Goal: Task Accomplishment & Management: Use online tool/utility

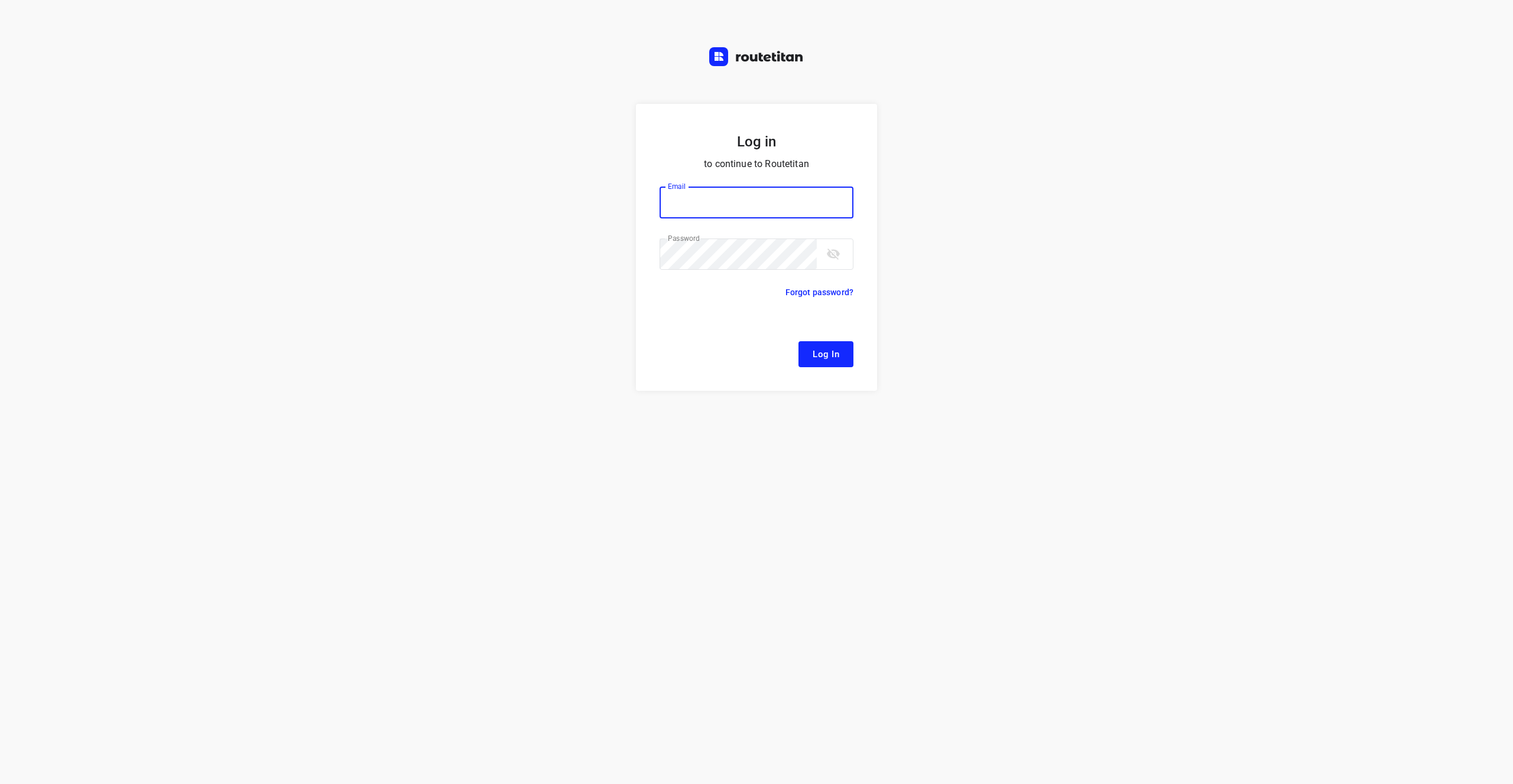
click at [739, 195] on input "email" at bounding box center [756, 202] width 194 height 32
type input "[EMAIL_ADDRESS][DOMAIN_NAME]"
click at [798, 341] on button "Log In" at bounding box center [826, 354] width 55 height 26
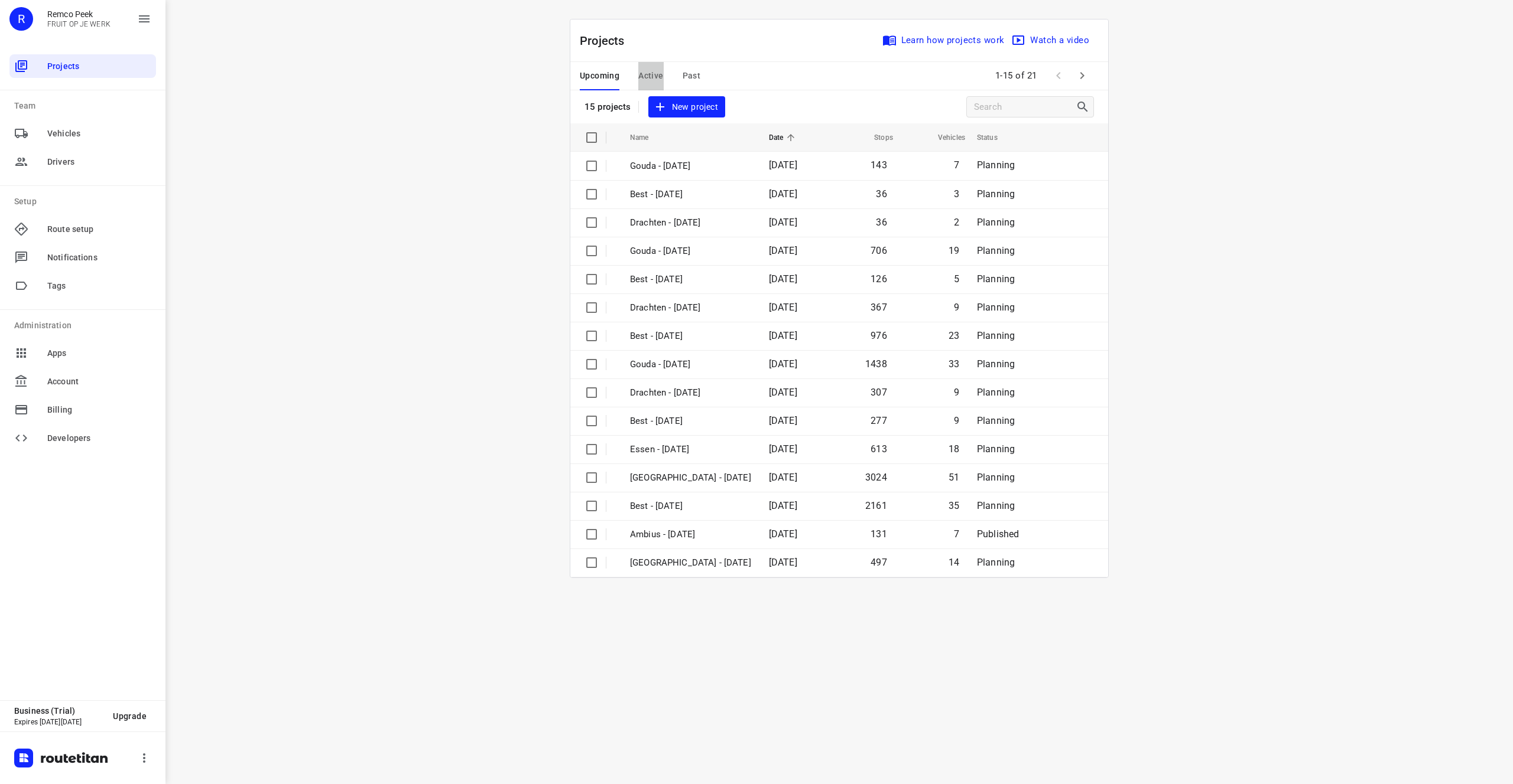
click at [660, 75] on span "Active" at bounding box center [651, 75] width 25 height 15
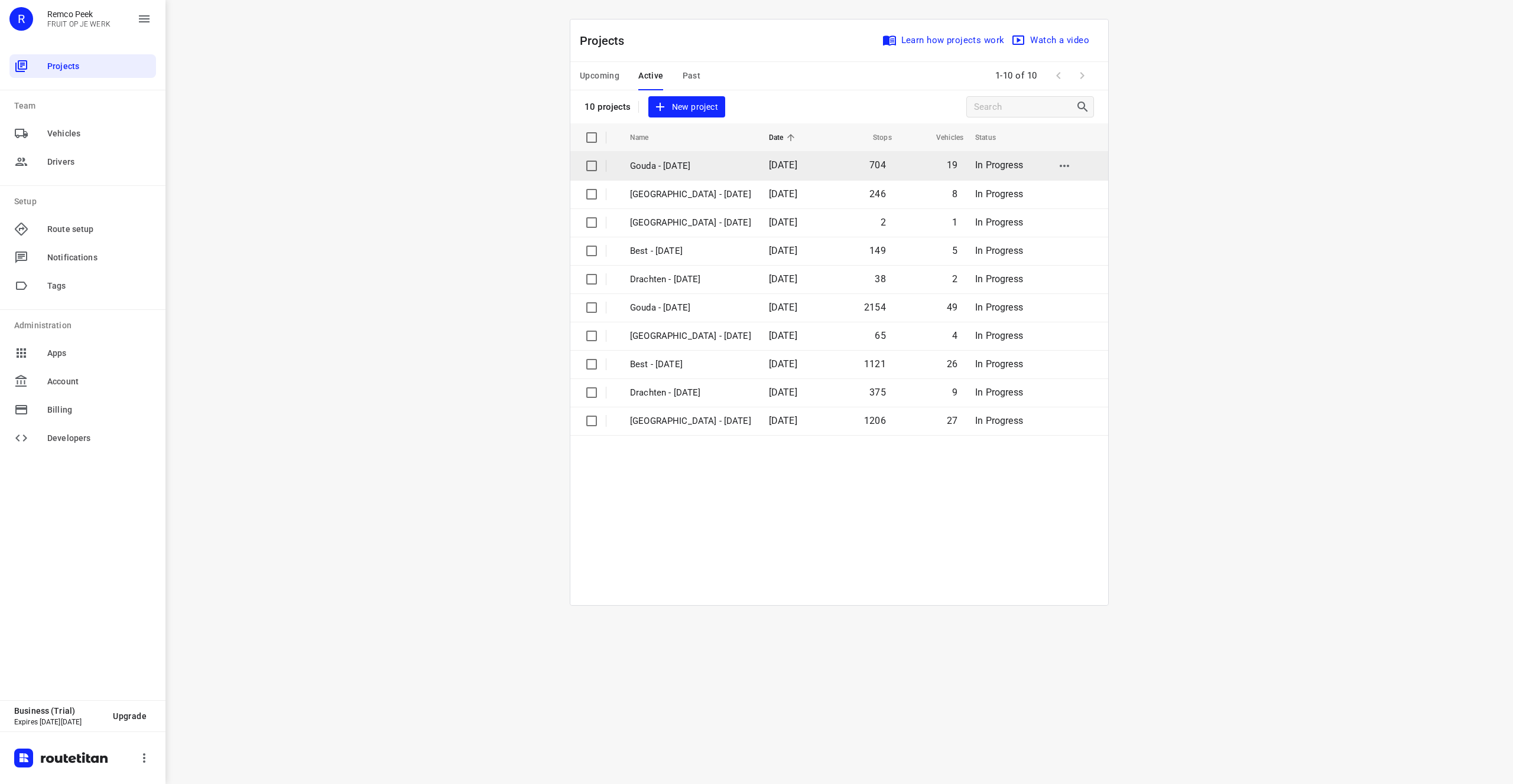
click at [678, 164] on p "Gouda - [DATE]" at bounding box center [690, 165] width 121 height 13
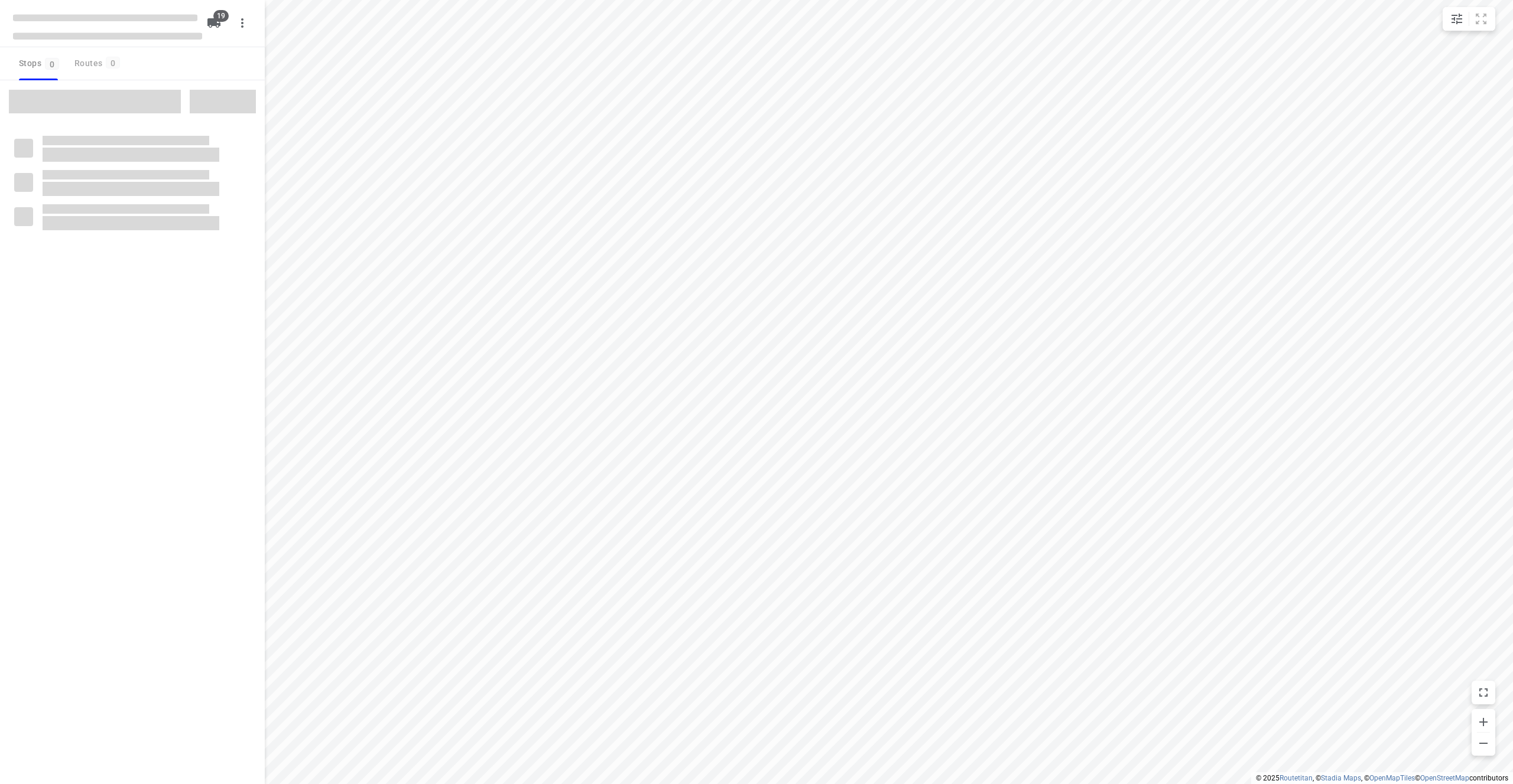
checkbox input "true"
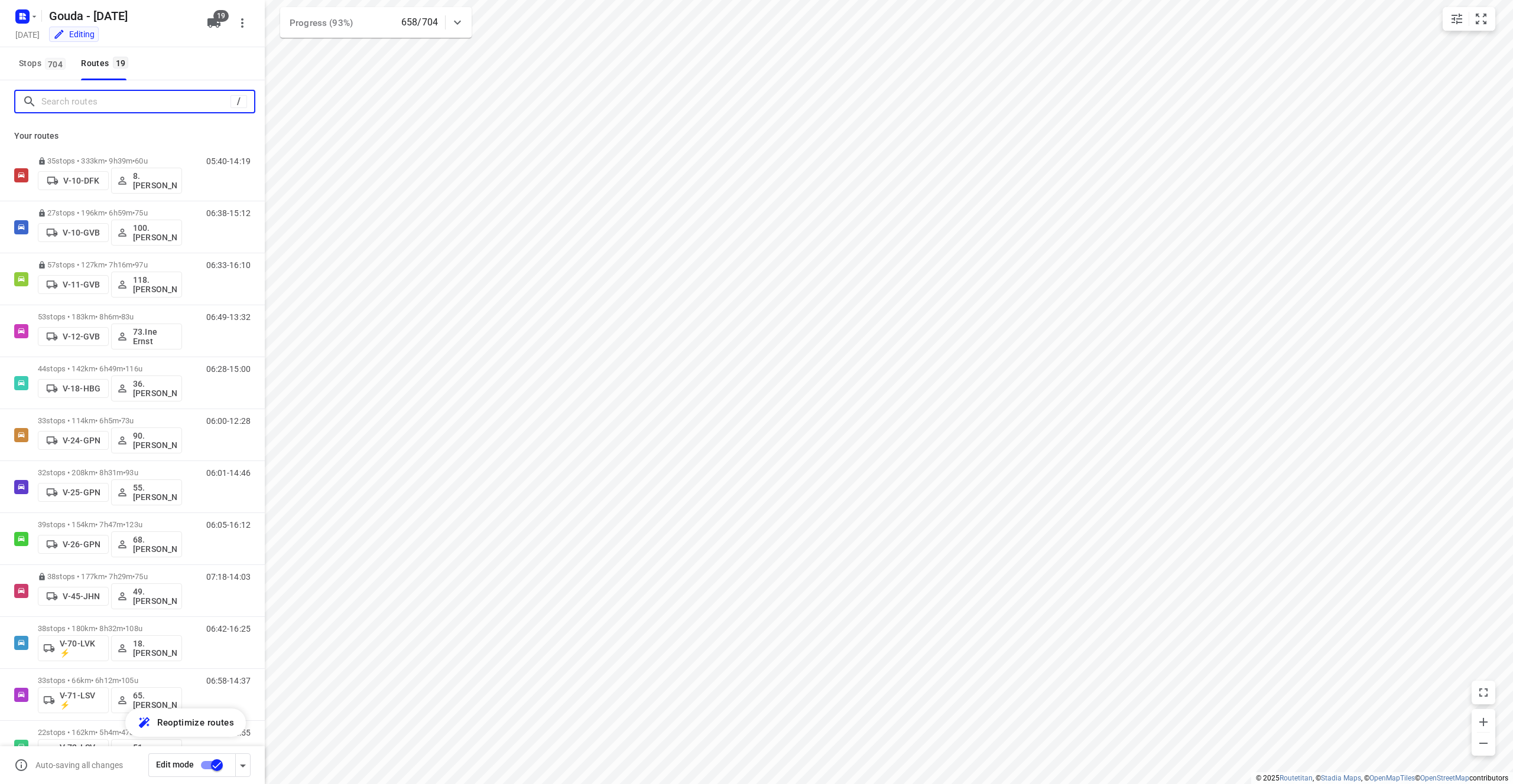
click at [82, 100] on input "Search routes" at bounding box center [136, 101] width 189 height 18
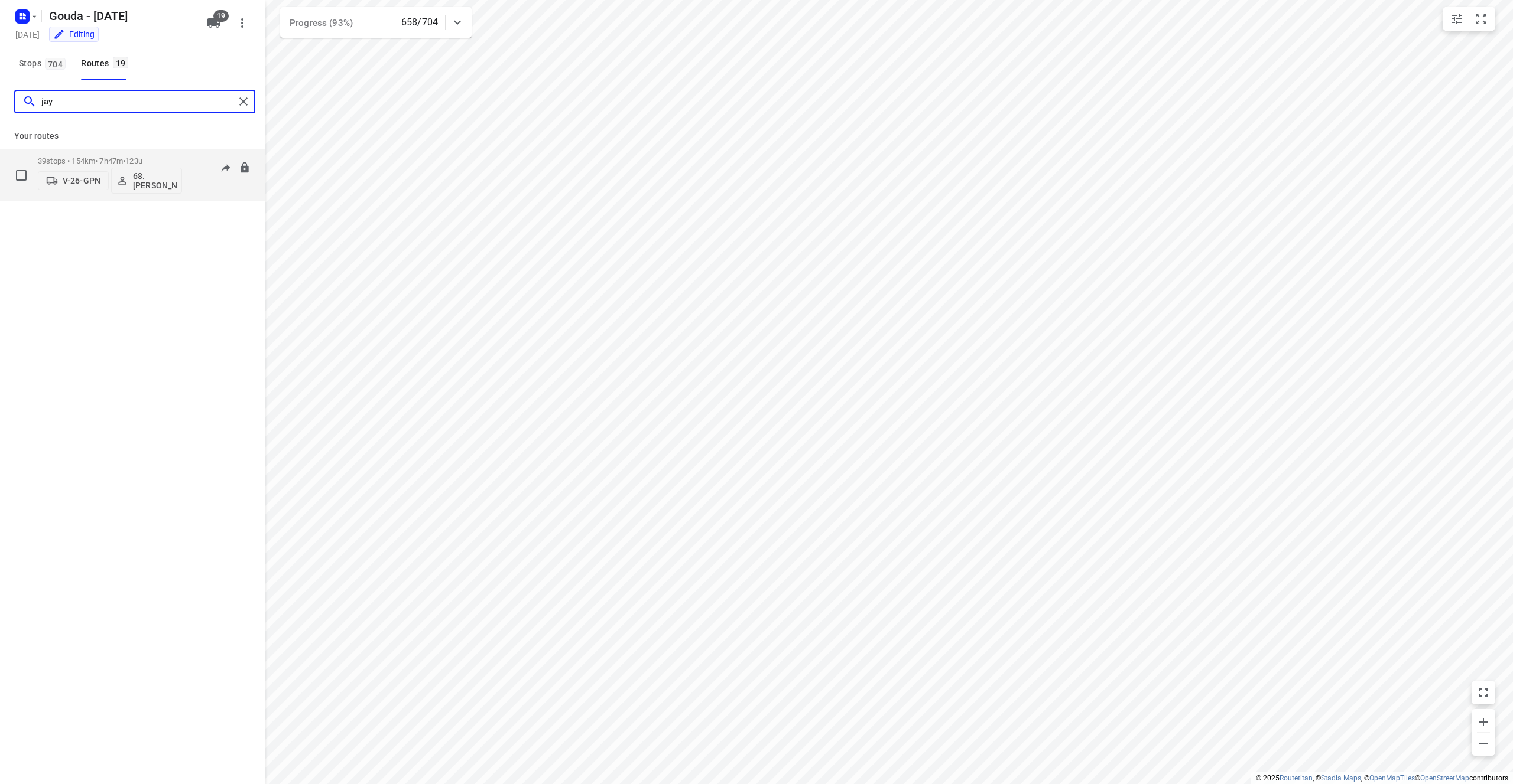
type input "jay"
click at [225, 191] on div "06:05-16:12" at bounding box center [220, 178] width 59 height 43
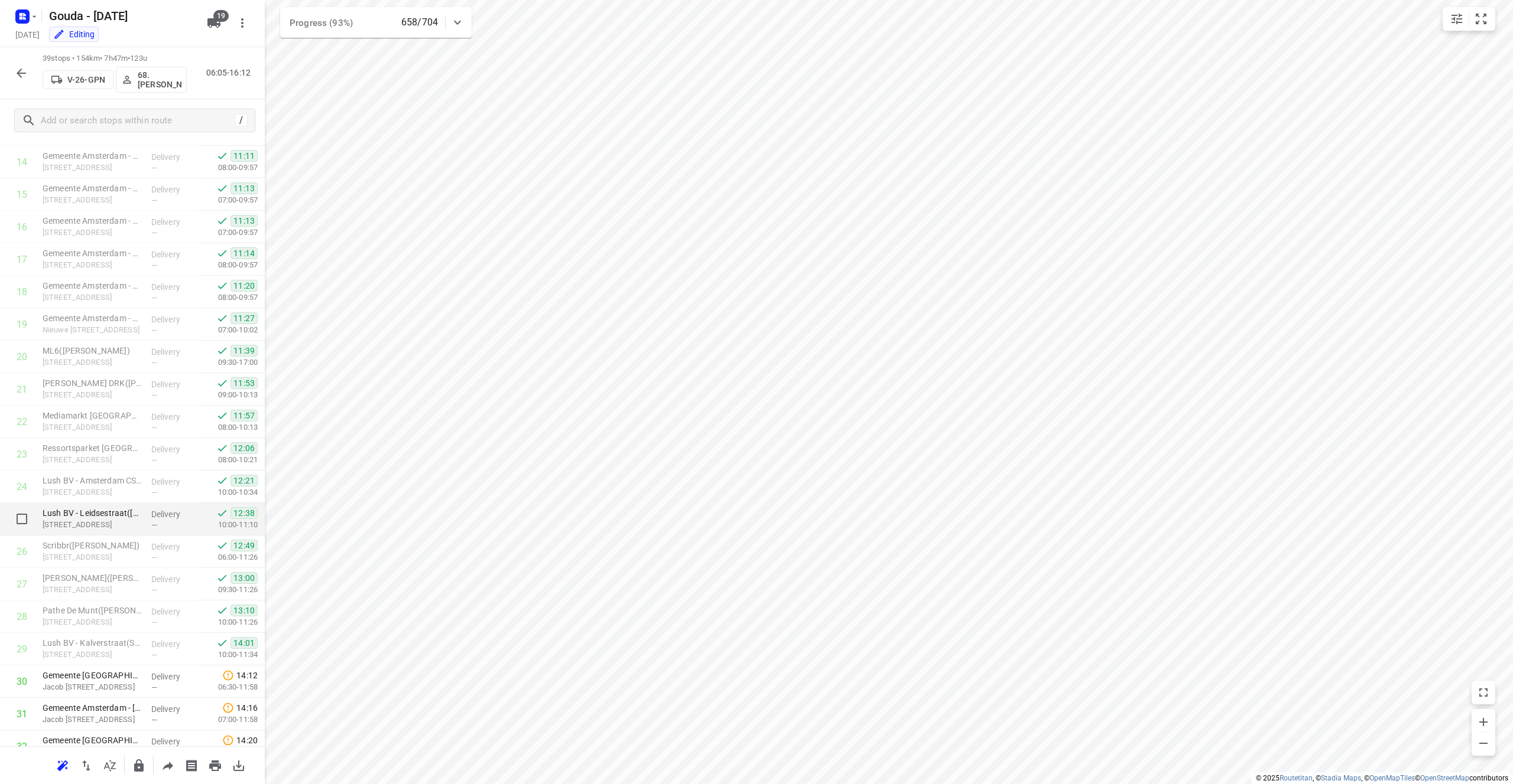
scroll to position [27, 0]
click at [20, 74] on icon "button" at bounding box center [21, 73] width 14 height 14
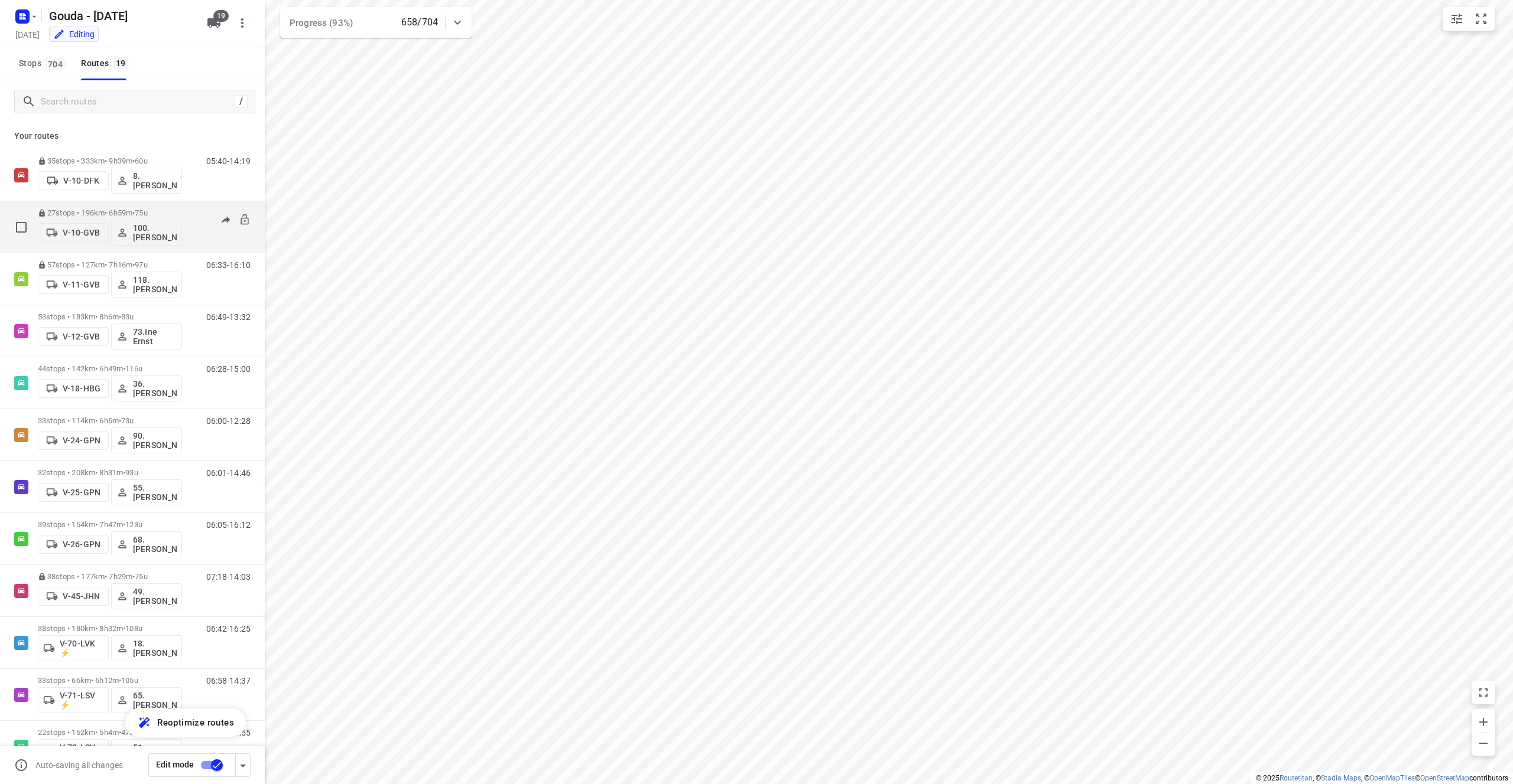
click at [197, 242] on div "06:38-15:12" at bounding box center [220, 230] width 59 height 43
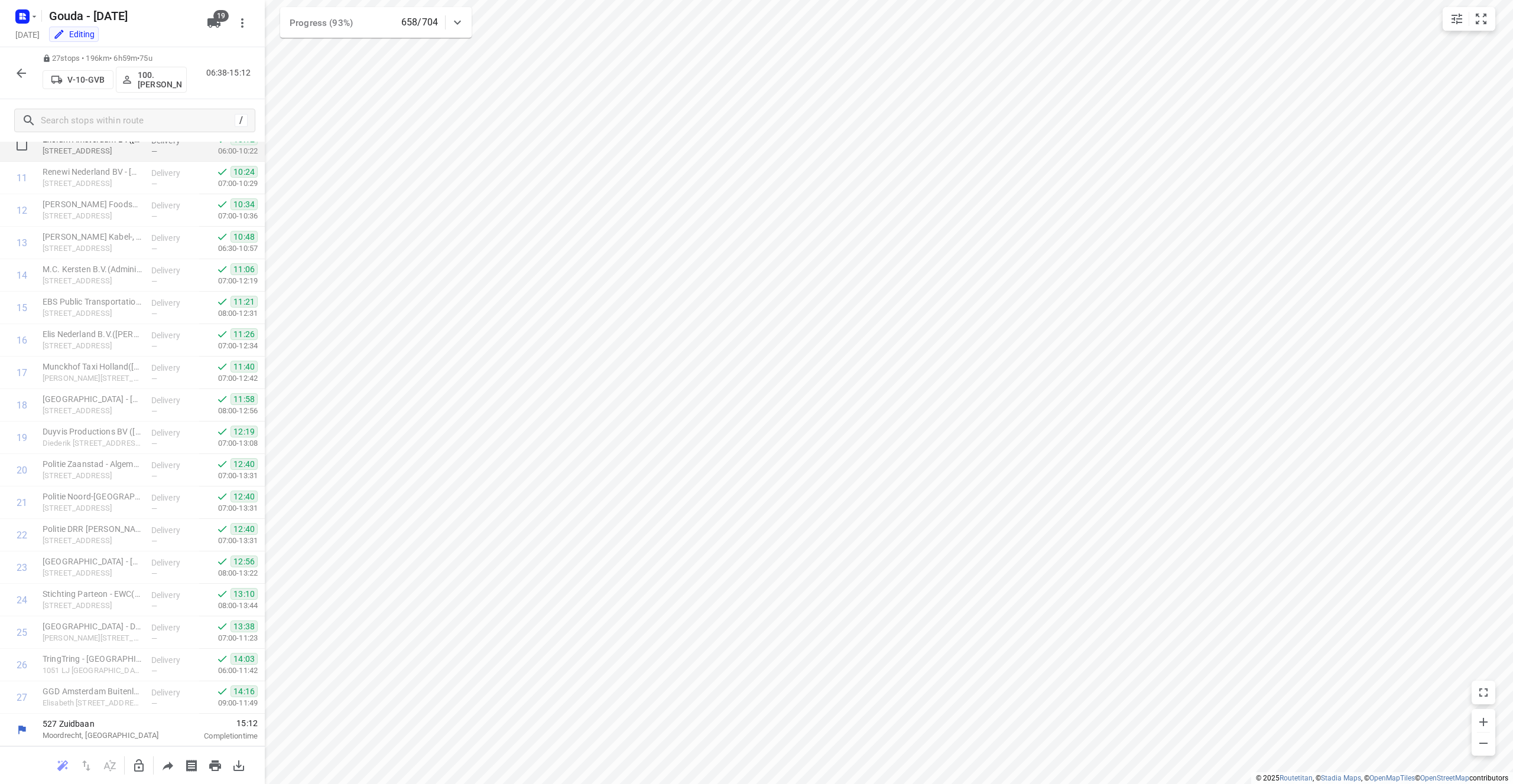
scroll to position [0, 0]
click at [23, 74] on icon "button" at bounding box center [21, 73] width 14 height 14
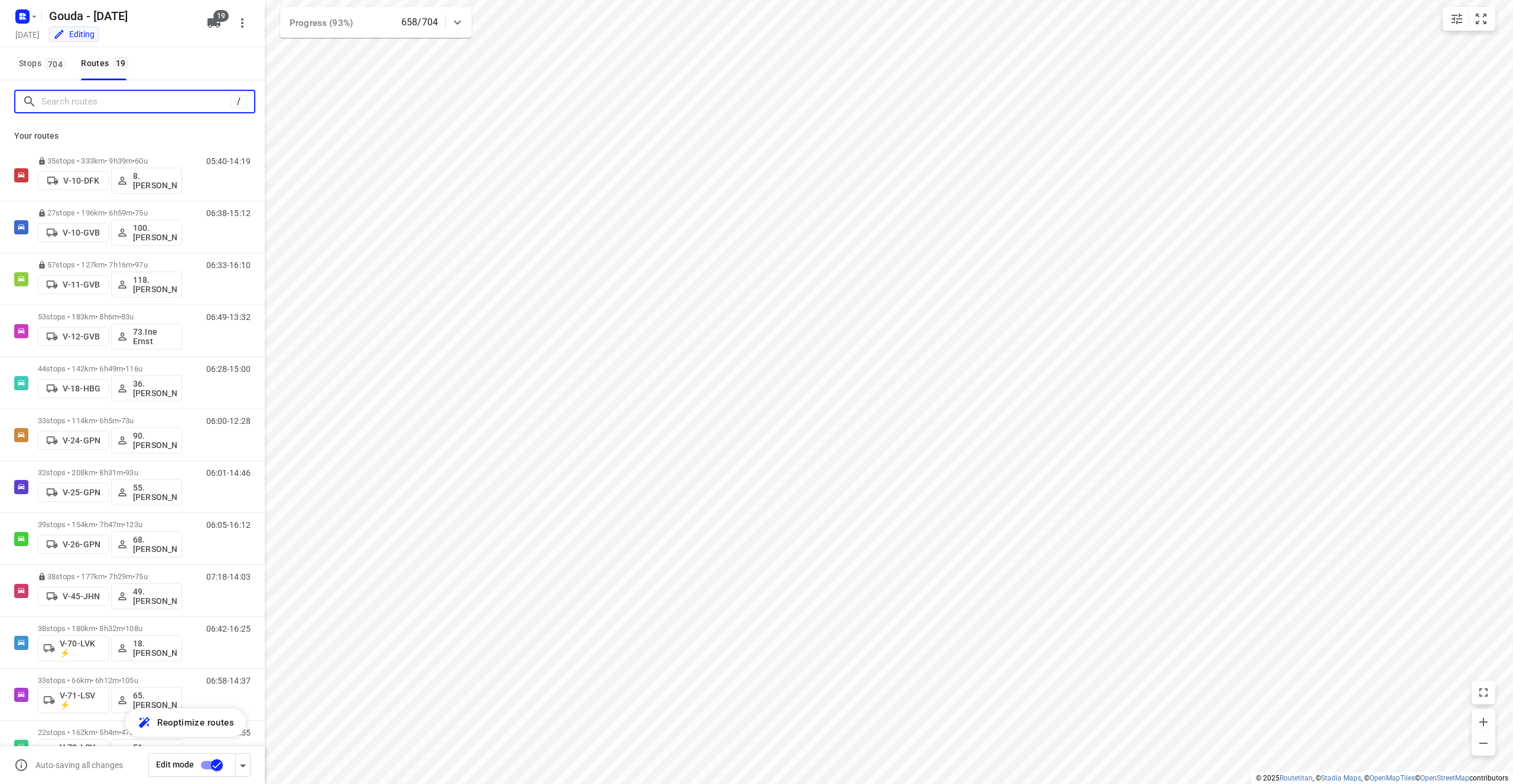
click at [111, 101] on input "Search routes" at bounding box center [136, 101] width 189 height 18
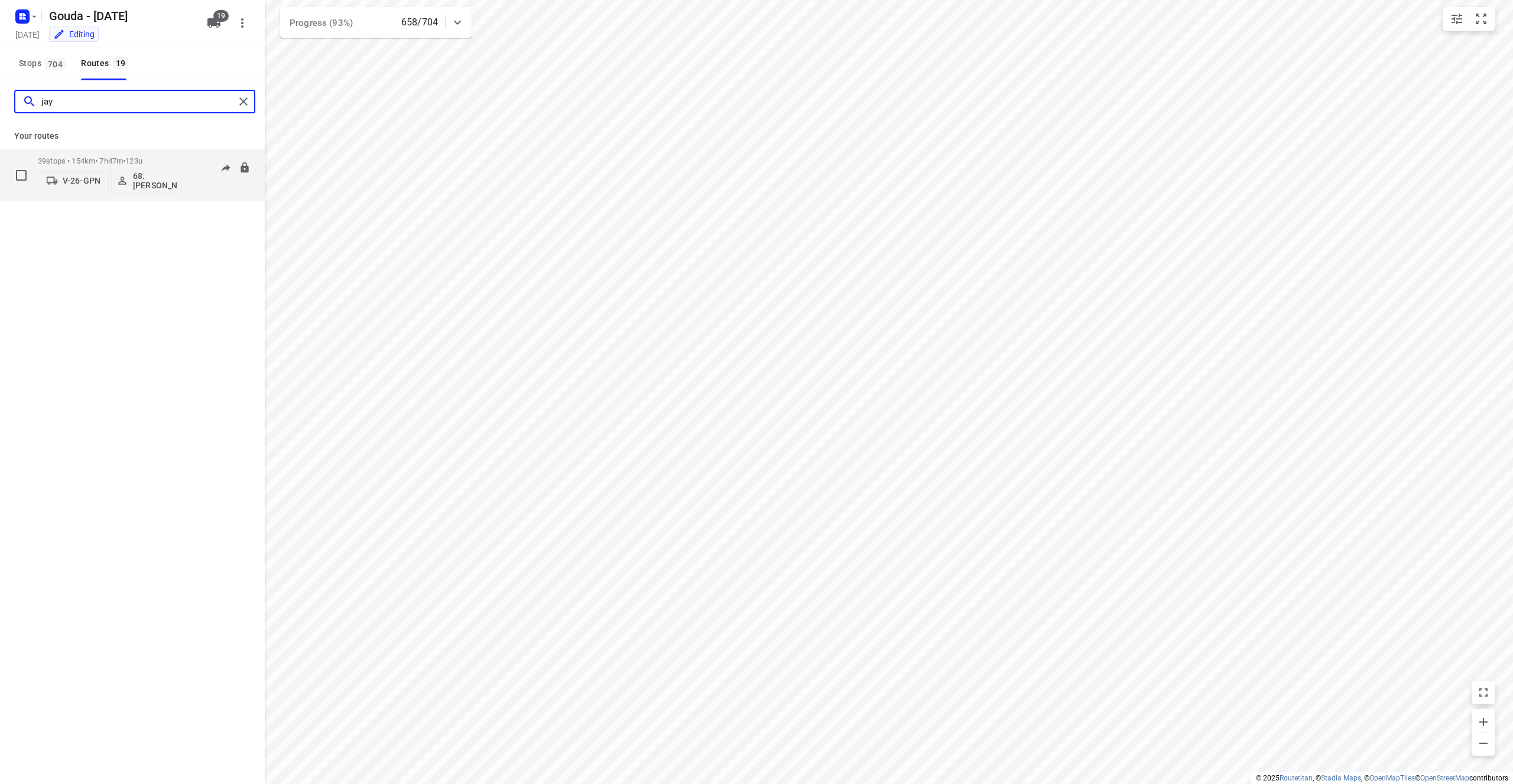
type input "jay"
click at [169, 157] on p "39 stops • 154km • 7h47m • 123u" at bounding box center [110, 161] width 144 height 9
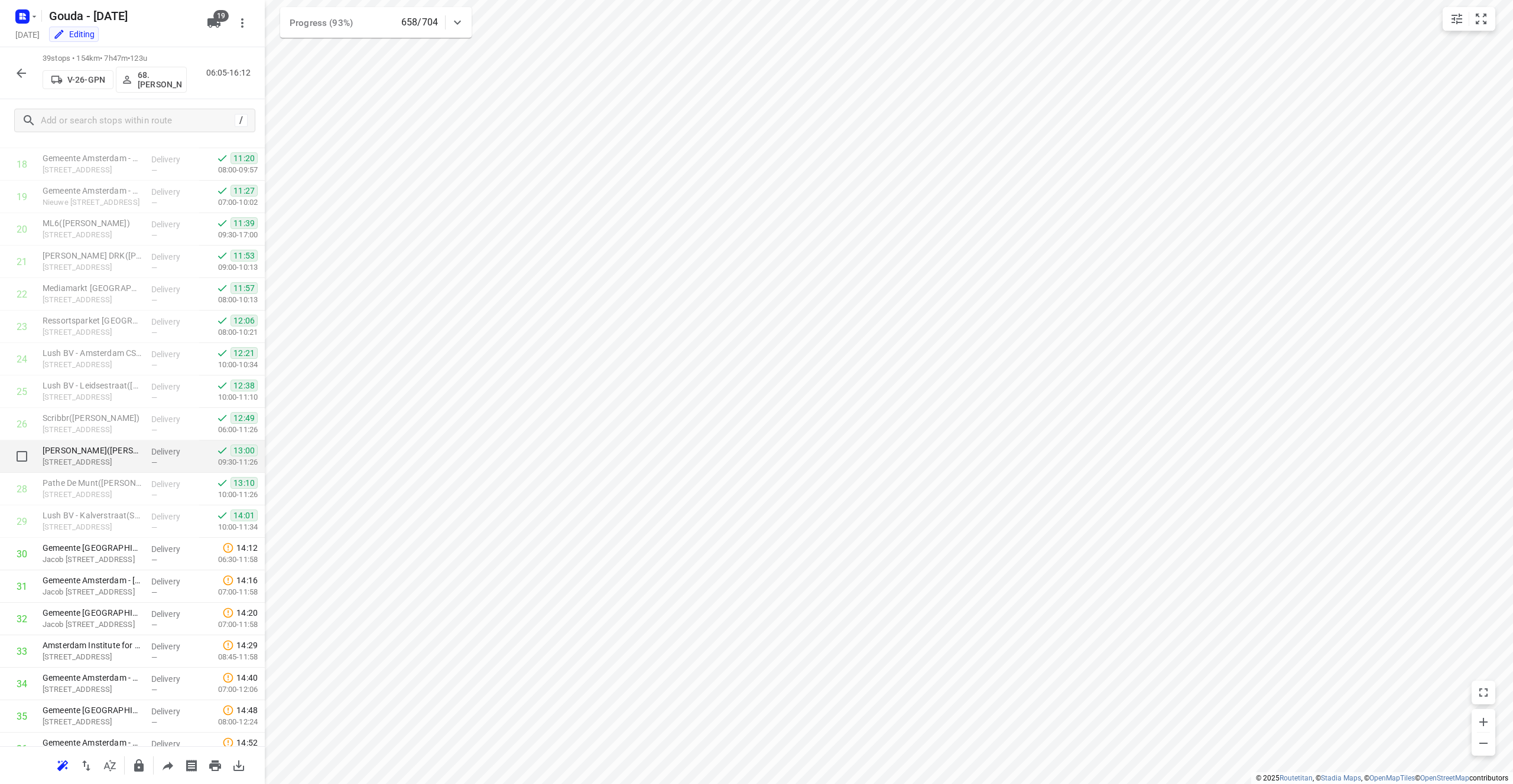
scroll to position [753, 0]
